Goal: Task Accomplishment & Management: Manage account settings

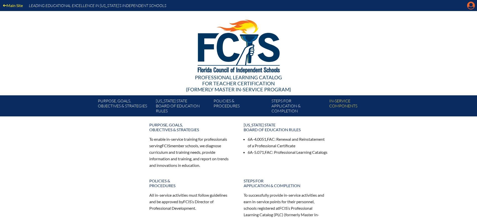
drag, startPoint x: 0, startPoint y: 0, endPoint x: 466, endPoint y: 8, distance: 466.5
click at [470, 6] on icon at bounding box center [471, 6] width 8 height 8
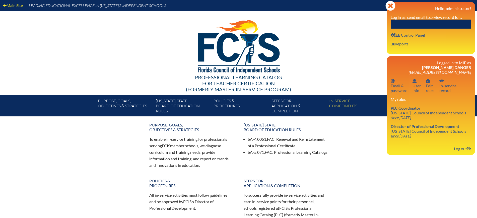
click at [443, 22] on input "text" at bounding box center [431, 24] width 80 height 9
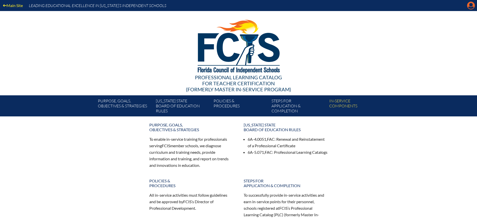
click at [468, 4] on icon at bounding box center [471, 6] width 8 height 8
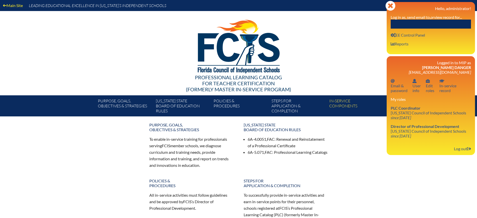
click at [422, 26] on input "text" at bounding box center [431, 24] width 80 height 9
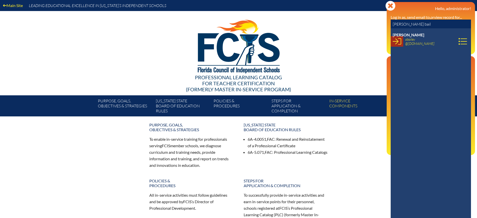
type input "angie bail"
click at [398, 41] on icon at bounding box center [397, 41] width 9 height 7
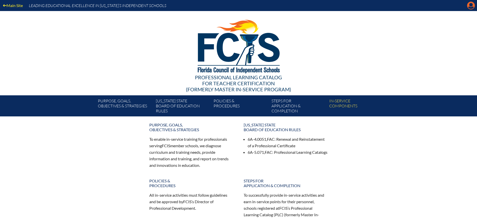
click at [470, 4] on icon "Manage account" at bounding box center [471, 6] width 8 height 8
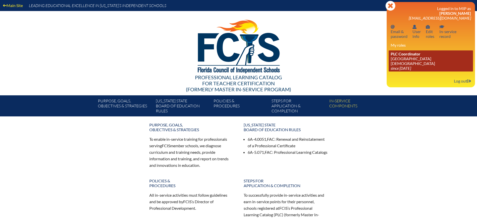
click at [399, 58] on link "PLC Coordinator Bayshore Christian School since 2009 May 31" at bounding box center [431, 60] width 84 height 21
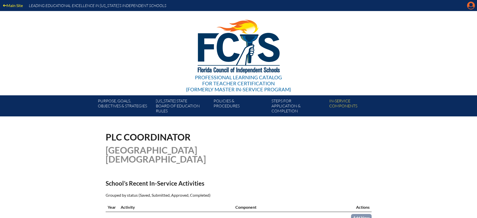
click at [472, 6] on icon "Manage account" at bounding box center [471, 6] width 8 height 8
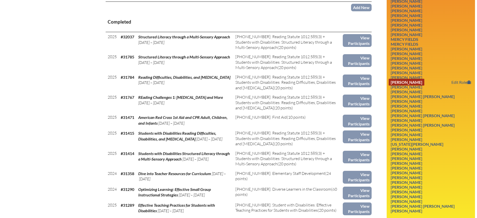
scroll to position [220, 0]
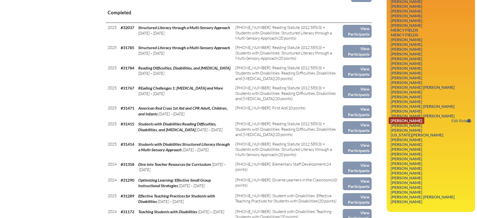
click at [424, 117] on link "Felicia Joshlyn Moline" at bounding box center [407, 120] width 36 height 7
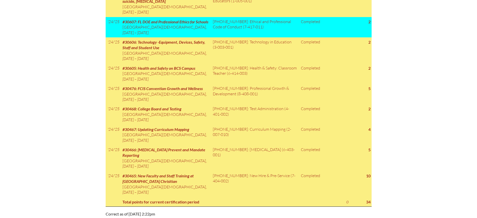
scroll to position [314, 0]
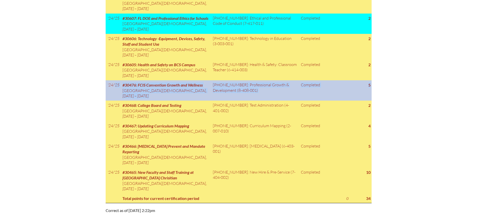
drag, startPoint x: 108, startPoint y: 87, endPoint x: 370, endPoint y: 88, distance: 262.2
click at [370, 88] on tr "'24/'25 #30476: FCIS Convention Growth and Wellness [GEOGRAPHIC_DATA][DEMOGRAPH…" at bounding box center [239, 90] width 266 height 20
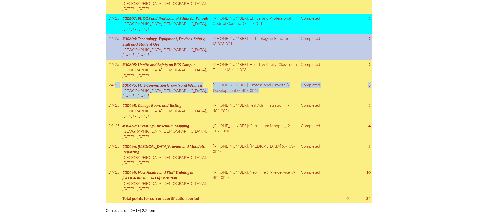
copy tr "'24/'25 #30476: FCIS Convention Growth and Wellness [GEOGRAPHIC_DATA][DEMOGRAPH…"
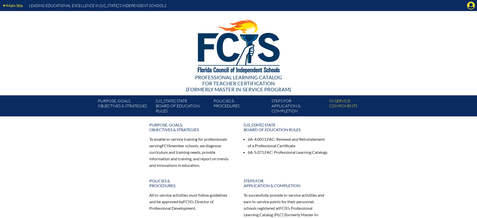
click at [472, 6] on icon "Manage account" at bounding box center [471, 6] width 8 height 8
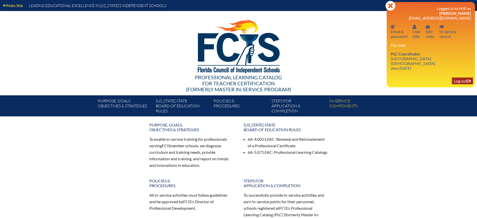
click at [459, 78] on link "Log out Log out" at bounding box center [462, 81] width 21 height 7
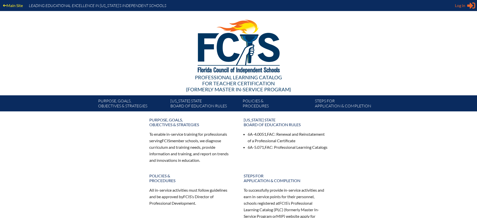
type input "kdanger@fcis.org"
click at [461, 6] on span "Log in" at bounding box center [460, 6] width 10 height 6
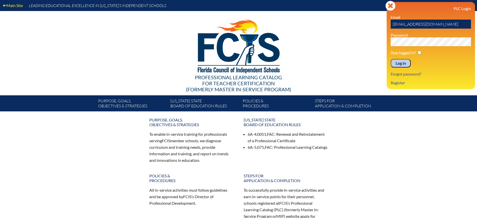
click at [405, 63] on input "Log in" at bounding box center [401, 63] width 20 height 9
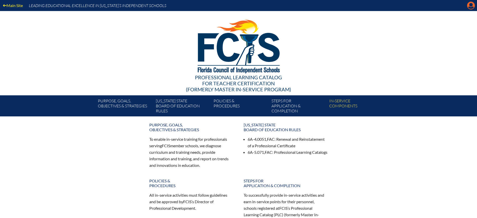
click at [470, 4] on icon "Manage Account" at bounding box center [471, 6] width 8 height 8
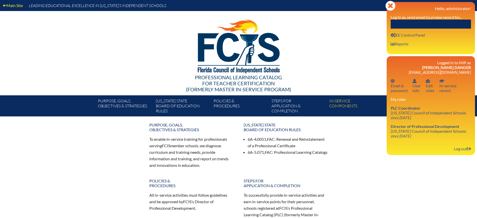
click at [448, 26] on input "text" at bounding box center [431, 24] width 80 height 9
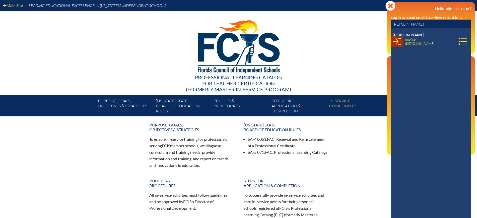
type input "[PERSON_NAME]"
click at [396, 43] on icon at bounding box center [397, 41] width 9 height 9
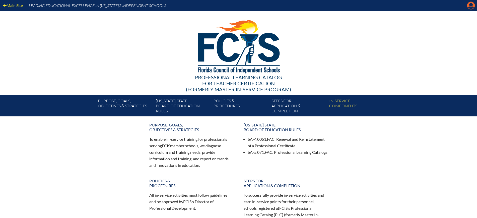
click at [470, 4] on icon "Manage account" at bounding box center [471, 6] width 8 height 8
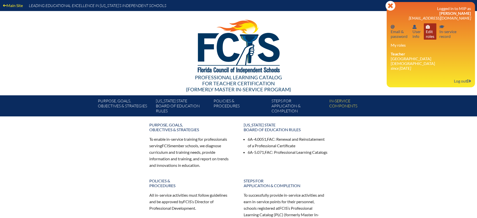
click at [433, 34] on link "User info Edit roles" at bounding box center [430, 31] width 13 height 16
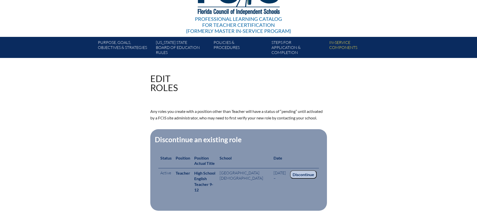
scroll to position [157, 0]
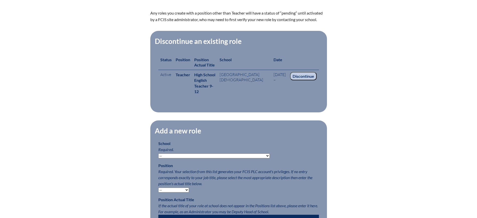
click at [215, 154] on select "-- [MEDICAL_DATA] Inspired Academy Academy at [GEOGRAPHIC_DATA] Academy at the …" at bounding box center [213, 156] width 111 height 5
select select "41533"
click at [158, 154] on select "-- [MEDICAL_DATA] Inspired Academy Academy at [GEOGRAPHIC_DATA] Academy at the …" at bounding box center [213, 156] width 111 height 5
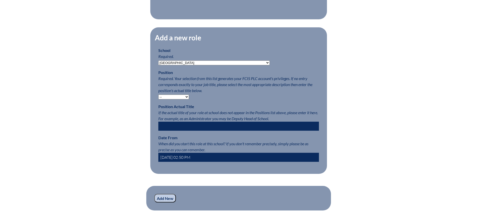
scroll to position [251, 0]
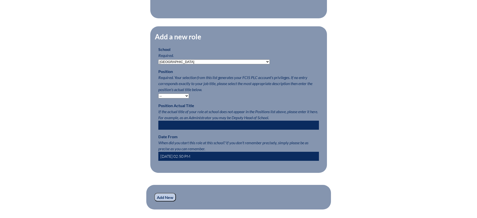
click at [177, 90] on p "Position Required. Your selection from this list generates your FCIS PLC accoun…" at bounding box center [238, 83] width 161 height 30
click at [177, 94] on select "-- Teacher PLC Coordinator Head of School Administrator" at bounding box center [173, 96] width 31 height 5
select select "15563"
click at [158, 94] on select "-- Teacher PLC Coordinator Head of School Administrator" at bounding box center [173, 96] width 31 height 5
click at [172, 153] on input "2025-08-21 02:50 PM" at bounding box center [238, 156] width 161 height 9
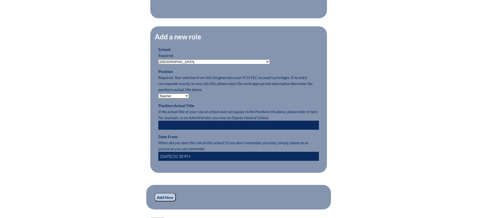
click at [173, 154] on input "2025-08-21 02:50 PM" at bounding box center [238, 156] width 161 height 9
click at [179, 152] on input "2025-07-21 02:50 PM" at bounding box center [238, 156] width 161 height 9
type input "2025-07-1 02:50 PM"
click at [168, 199] on input "Add New" at bounding box center [165, 197] width 22 height 9
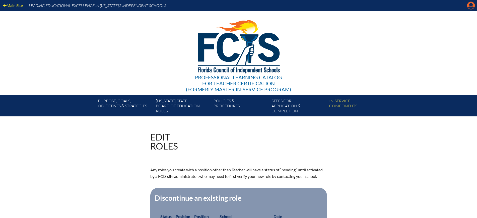
click at [471, 4] on icon "Manage account" at bounding box center [471, 6] width 8 height 8
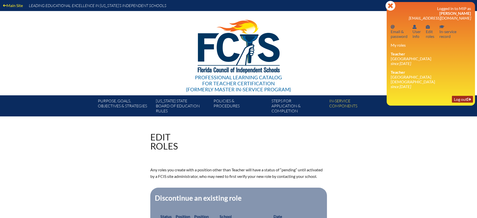
click at [461, 96] on link "Log out Log out" at bounding box center [462, 99] width 21 height 7
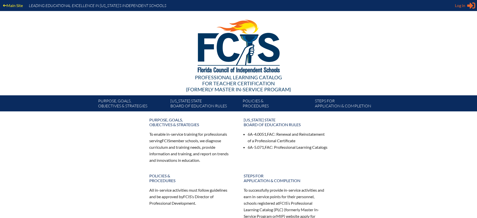
type input "[EMAIL_ADDRESS][DOMAIN_NAME]"
click at [458, 6] on span "Log in" at bounding box center [460, 6] width 10 height 6
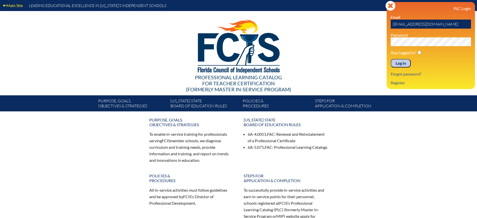
click at [400, 63] on input "Log in" at bounding box center [401, 63] width 20 height 9
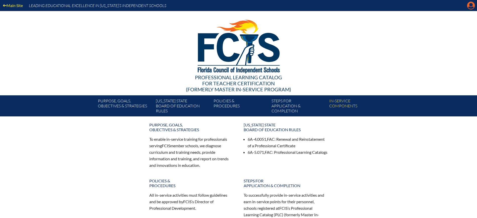
drag, startPoint x: 471, startPoint y: 4, endPoint x: 468, endPoint y: 6, distance: 3.6
click at [471, 4] on icon "Manage Account" at bounding box center [471, 6] width 8 height 8
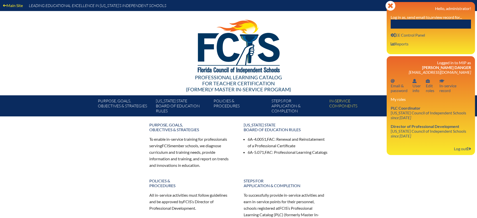
click at [446, 25] on input "text" at bounding box center [431, 24] width 80 height 9
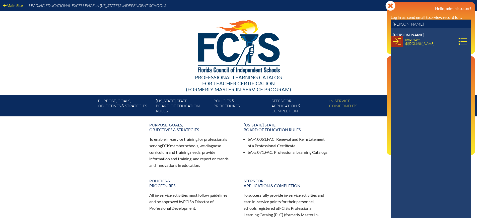
type input "[PERSON_NAME]"
click at [396, 40] on icon at bounding box center [397, 41] width 9 height 9
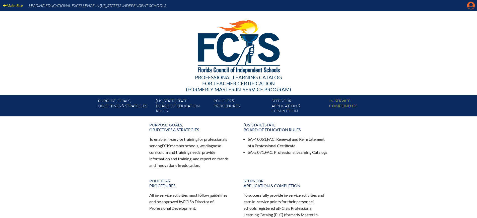
click at [468, 3] on icon at bounding box center [471, 6] width 8 height 8
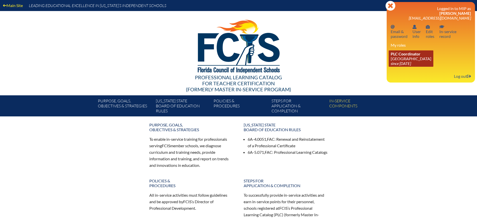
click at [401, 59] on link "PLC Coordinator Tampa Preparatory School since 1994 Jul 1" at bounding box center [411, 58] width 45 height 16
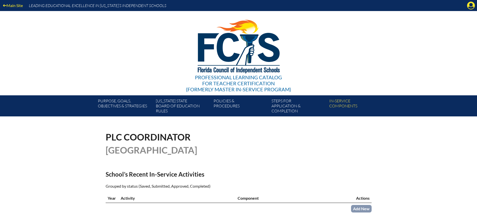
click at [470, 4] on icon "Manage account" at bounding box center [471, 6] width 8 height 8
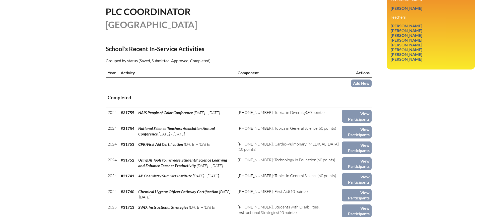
scroll to position [94, 0]
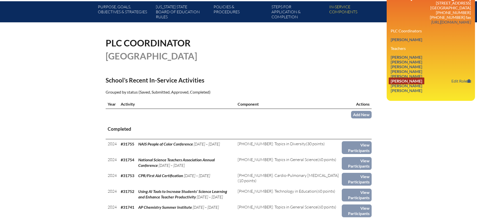
click at [424, 81] on link "Felicia Joshlyn Moline" at bounding box center [407, 81] width 36 height 7
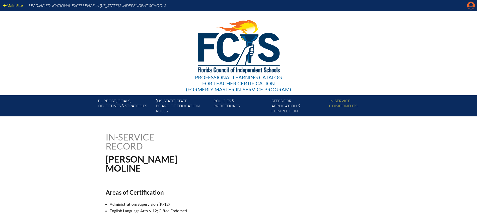
click at [469, 5] on icon "Manage account" at bounding box center [471, 6] width 8 height 8
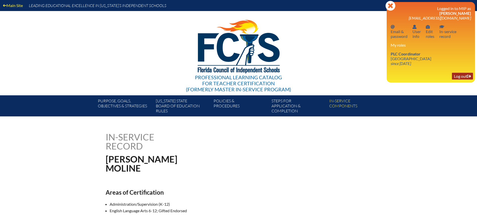
click at [457, 78] on link "Log out Log out" at bounding box center [462, 76] width 21 height 7
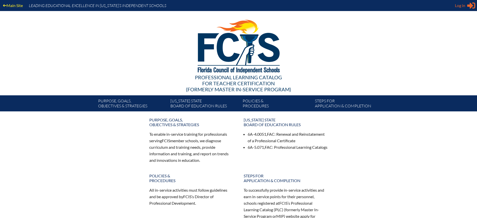
type input "kdanger@fcis.org"
click at [456, 5] on span "Log in" at bounding box center [460, 6] width 10 height 6
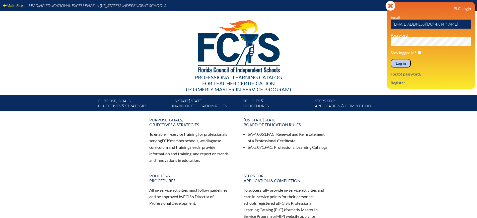
click at [399, 60] on input "Log in" at bounding box center [401, 63] width 20 height 9
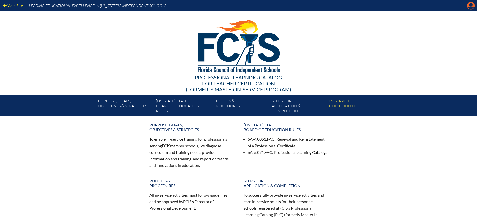
click at [470, 5] on icon "Manage Account" at bounding box center [471, 6] width 8 height 8
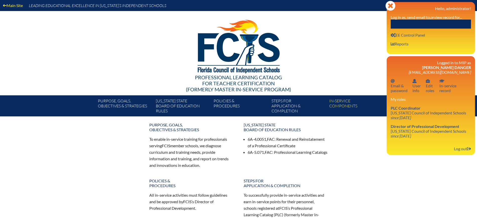
click at [447, 22] on input "text" at bounding box center [431, 24] width 80 height 9
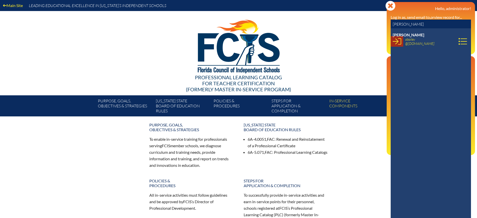
type input "angie baile"
click at [398, 43] on icon at bounding box center [397, 41] width 9 height 9
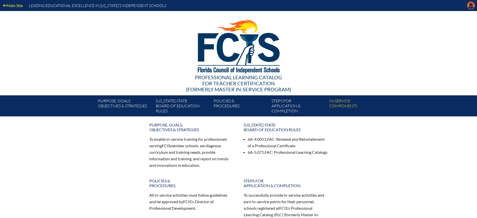
click at [472, 5] on icon "Manage account" at bounding box center [471, 6] width 8 height 8
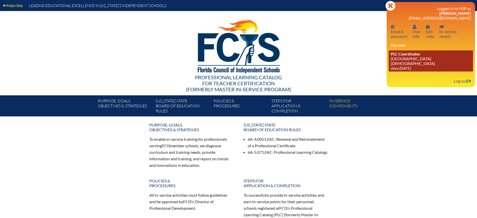
click at [402, 66] on icon "since [DATE]" at bounding box center [401, 68] width 20 height 5
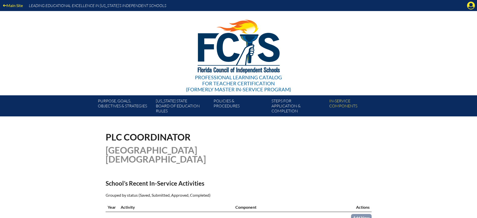
click at [468, 4] on icon at bounding box center [471, 6] width 8 height 8
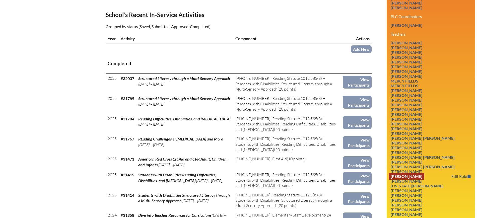
scroll to position [188, 0]
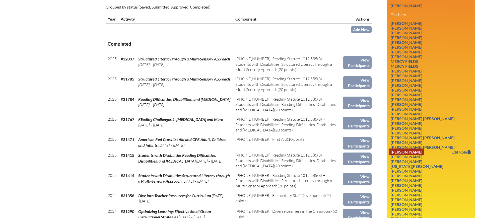
click at [423, 149] on link "Felicia Joshlyn Moline" at bounding box center [407, 152] width 36 height 7
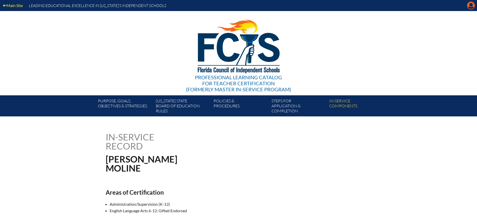
click at [472, 5] on icon "Manage account" at bounding box center [471, 6] width 8 height 8
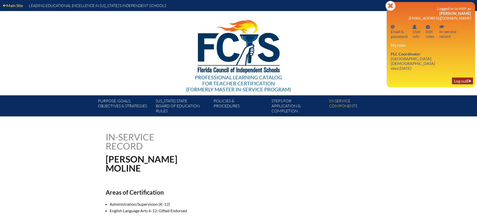
click at [460, 78] on link "Log out Log out" at bounding box center [462, 81] width 21 height 7
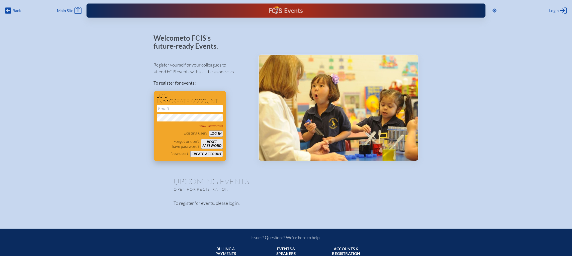
type input "[EMAIL_ADDRESS][DOMAIN_NAME]"
click at [215, 134] on button "Log in" at bounding box center [216, 133] width 14 height 6
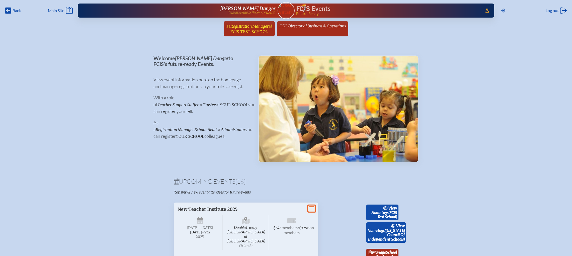
click at [227, 34] on link "as Registration Manager at [GEOGRAPHIC_DATA] since [DATE]" at bounding box center [249, 28] width 50 height 15
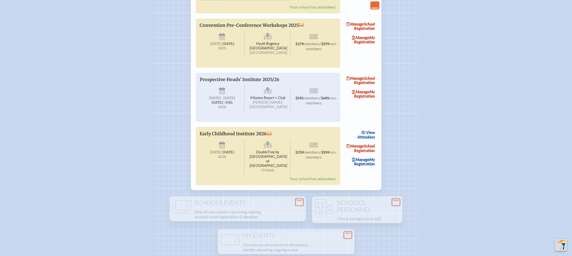
scroll to position [865, 0]
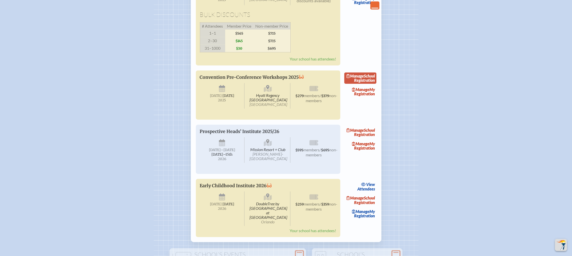
click at [368, 84] on link "Manage School Registration" at bounding box center [360, 79] width 32 height 12
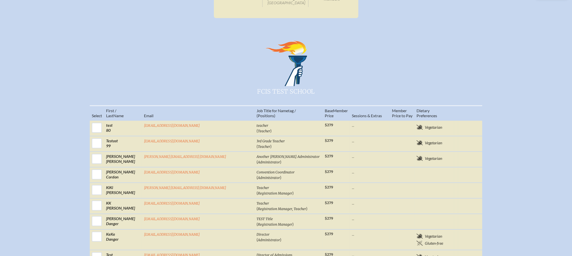
scroll to position [151, 0]
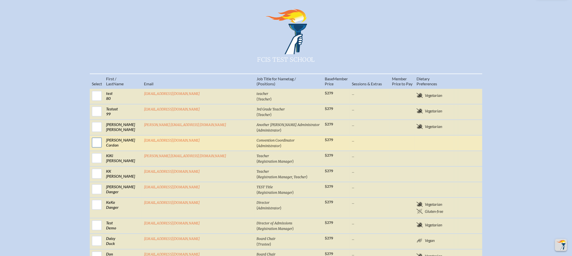
click at [103, 144] on input "checkbox" at bounding box center [97, 142] width 13 height 13
checkbox input "true"
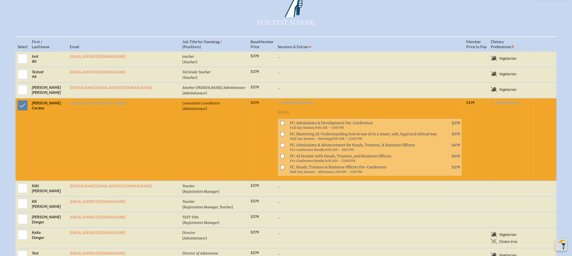
scroll to position [188, 0]
